Goal: Information Seeking & Learning: Learn about a topic

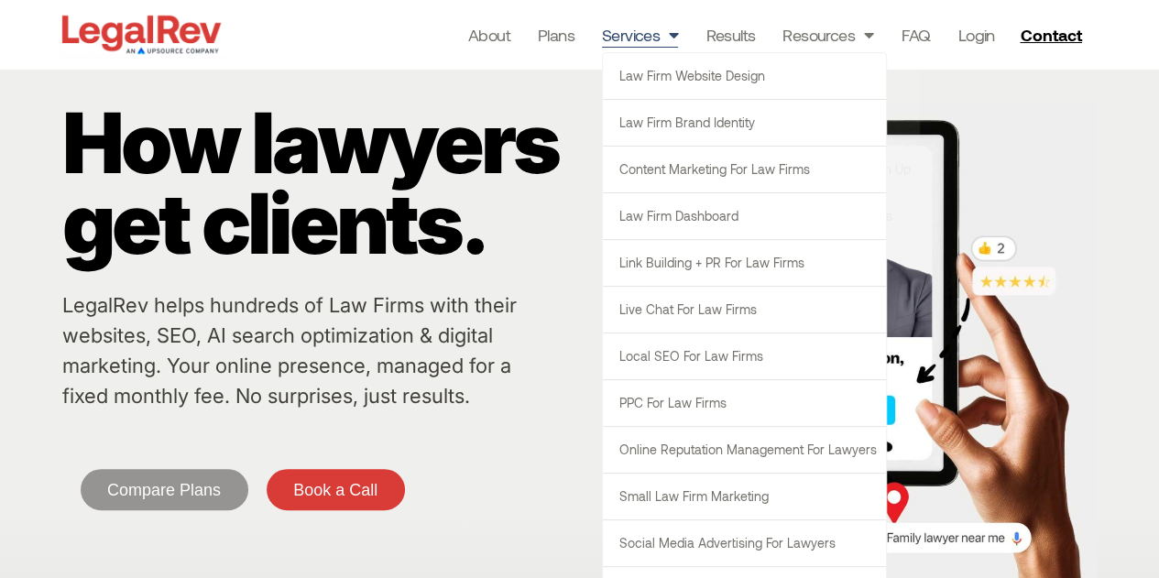
click at [657, 44] on link "Services" at bounding box center [640, 35] width 77 height 26
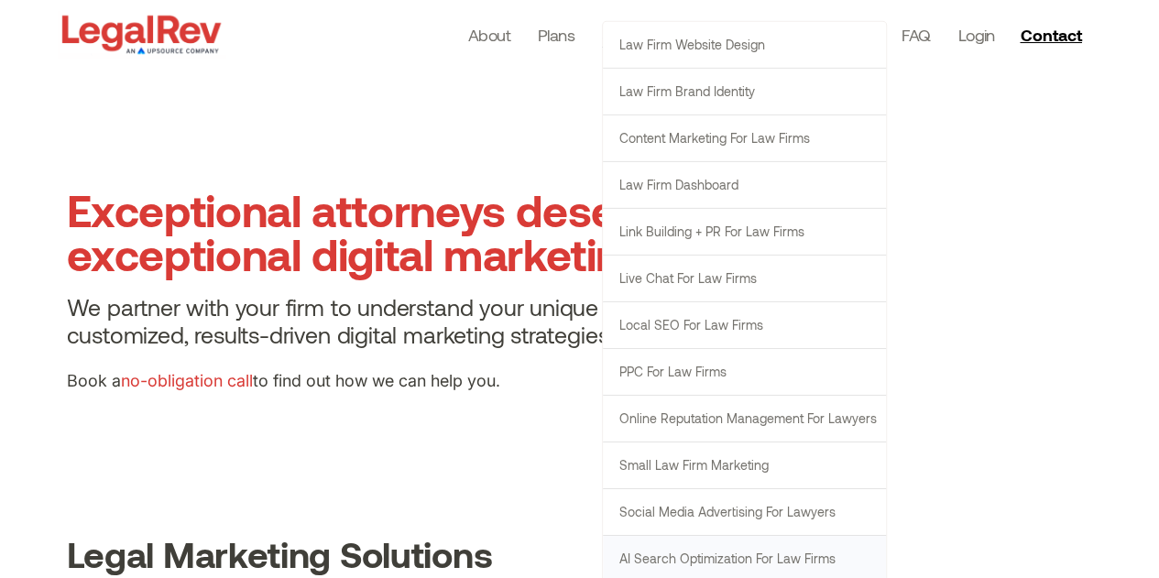
click at [749, 559] on link "AI Search Optimization for Law Firms" at bounding box center [744, 558] width 283 height 46
